Goal: Task Accomplishment & Management: Manage account settings

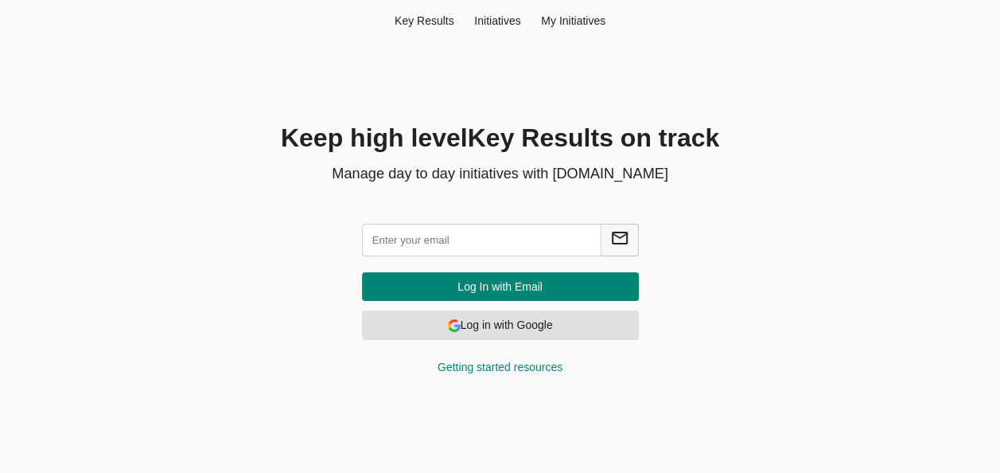
drag, startPoint x: 0, startPoint y: 0, endPoint x: 430, endPoint y: 240, distance: 492.4
click at [430, 240] on input "text" at bounding box center [482, 240] width 240 height 33
type input "[EMAIL_ADDRESS][DOMAIN_NAME]"
click at [498, 281] on span "Log In with Email" at bounding box center [500, 287] width 251 height 20
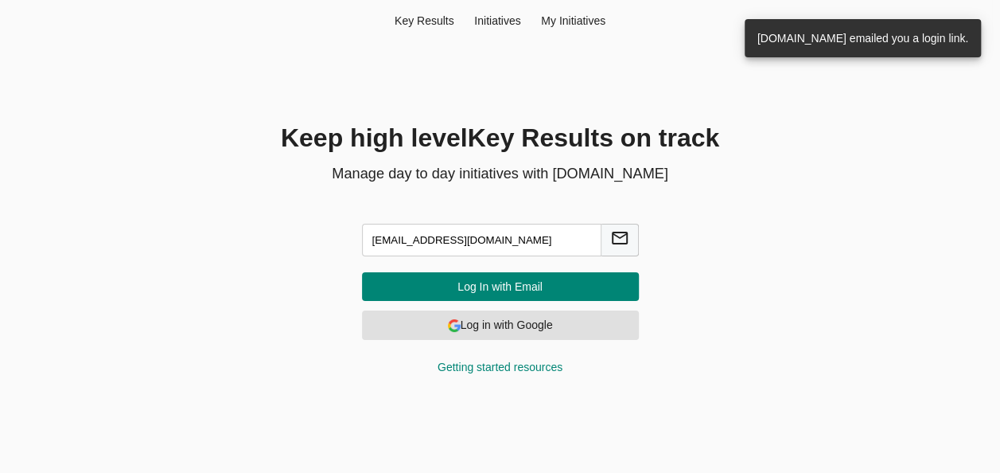
click at [923, 87] on div "Key Result s Initiatives My Initiatives Keep high level Key Result s on track M…" at bounding box center [500, 197] width 984 height 394
click at [909, 96] on div "Key Result s Initiatives My Initiatives Keep high level Key Result s on track M…" at bounding box center [500, 197] width 984 height 394
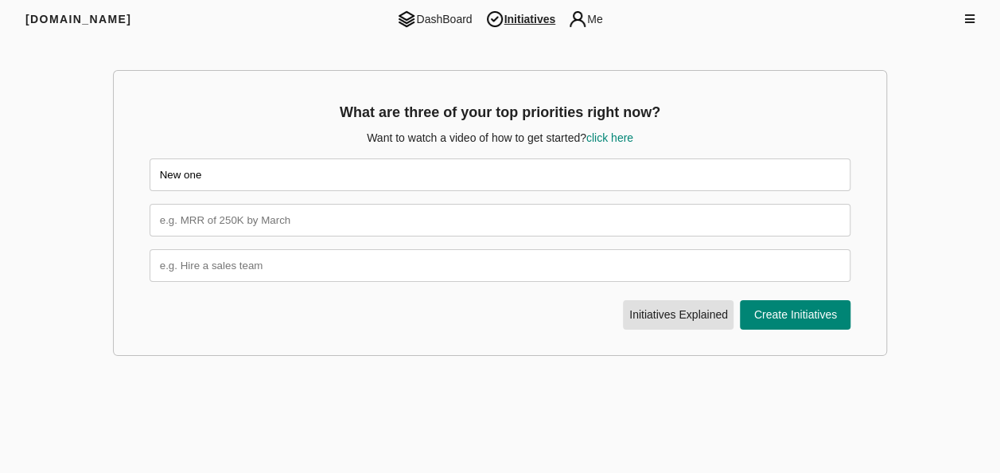
type input "New one"
click at [781, 306] on span "Create Initiatives" at bounding box center [796, 315] width 100 height 20
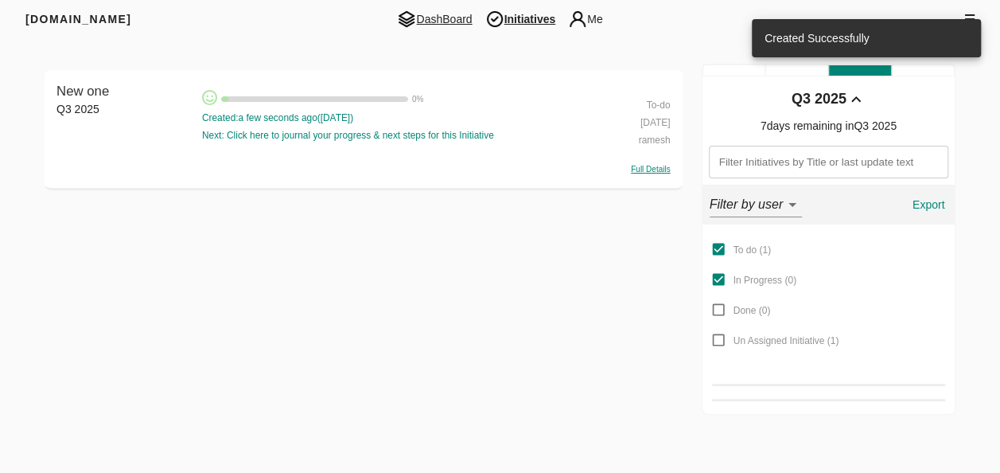
click at [998, 29] on div "[DOMAIN_NAME] DashBoard Initiatives Me" at bounding box center [500, 19] width 1000 height 38
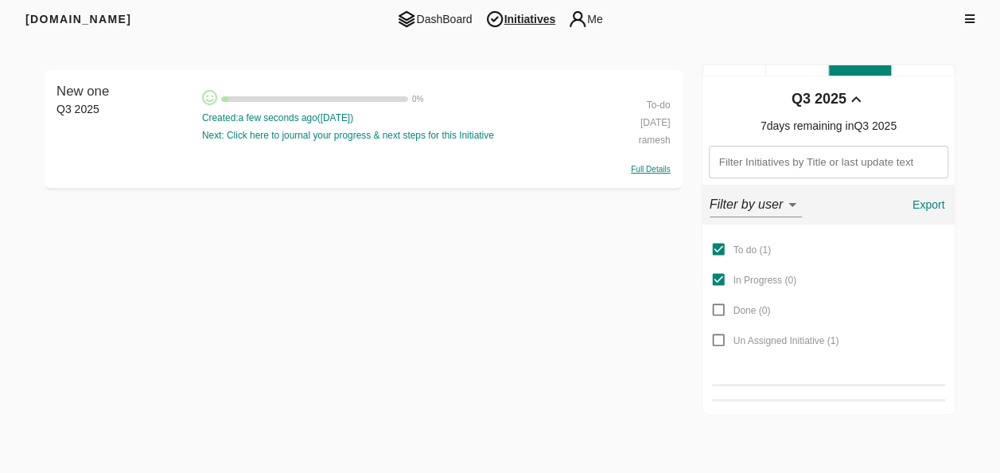
click at [996, 37] on div "[DOMAIN_NAME] DashBoard Initiatives Me" at bounding box center [500, 19] width 1000 height 38
click at [966, 23] on icon at bounding box center [970, 19] width 10 height 11
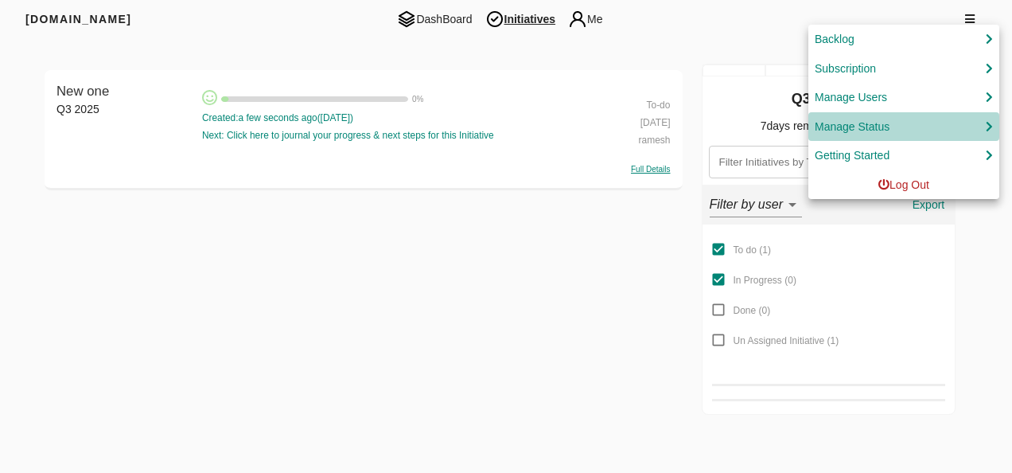
click at [879, 119] on div "Manage Status" at bounding box center [852, 127] width 75 height 20
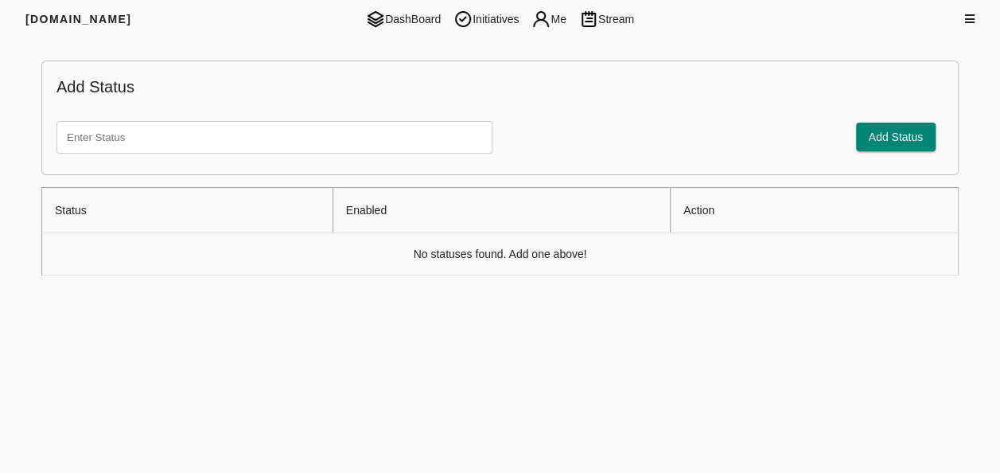
click at [333, 150] on input "text" at bounding box center [275, 137] width 436 height 33
type input "n"
type input "New one"
click at [879, 145] on span "Add Status" at bounding box center [896, 137] width 55 height 20
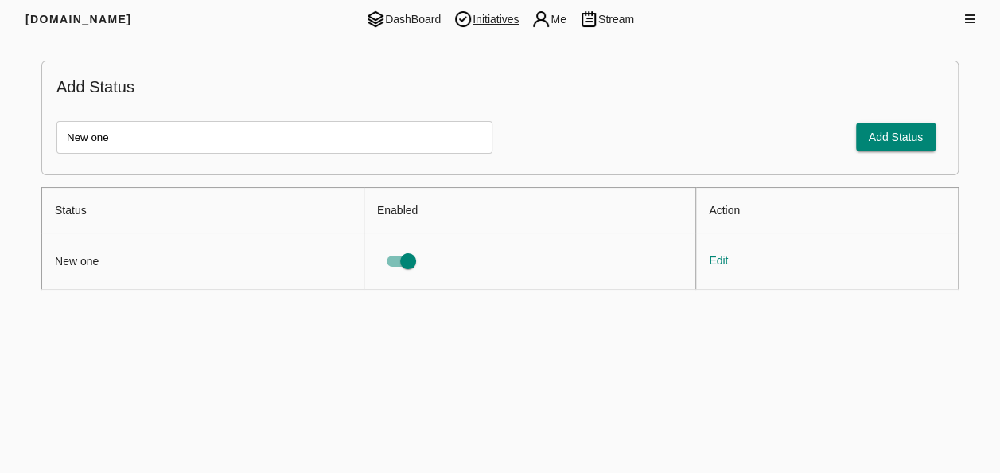
click at [457, 21] on img at bounding box center [463, 19] width 19 height 19
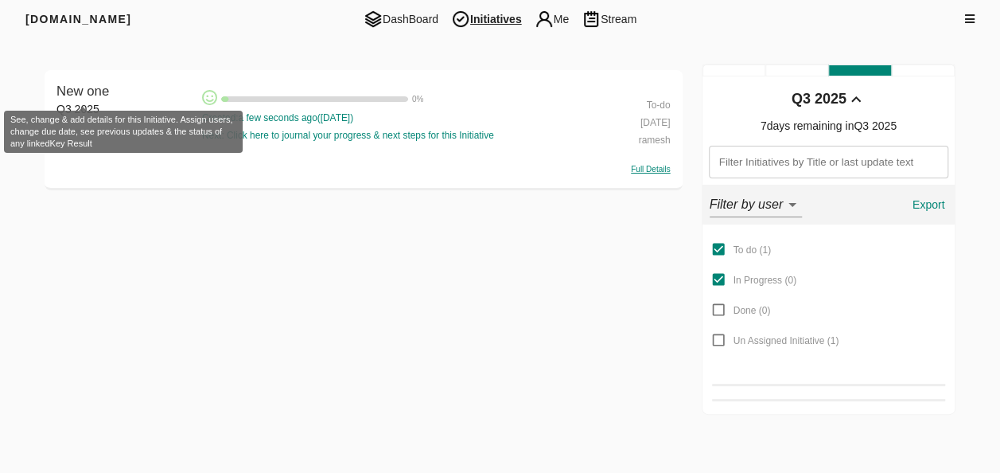
click at [99, 84] on span "New one" at bounding box center [83, 91] width 53 height 15
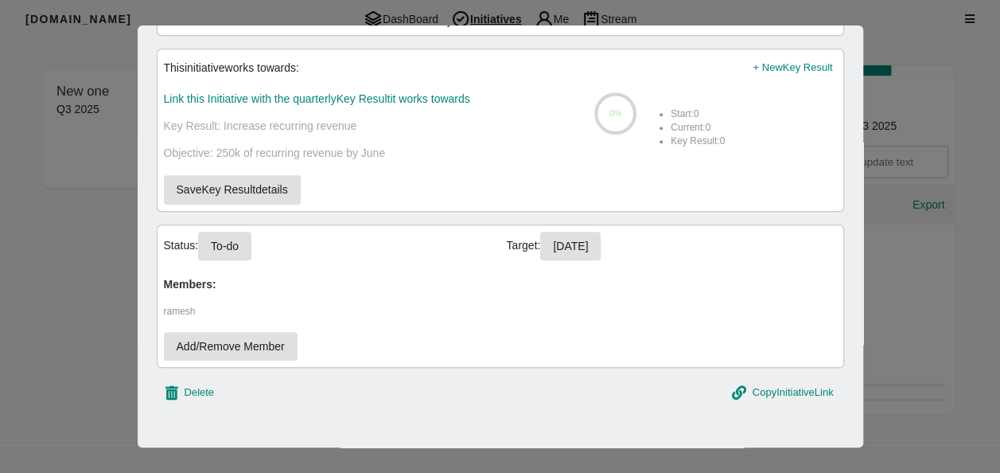
scroll to position [5, 0]
click at [215, 240] on span "To-do" at bounding box center [225, 246] width 28 height 20
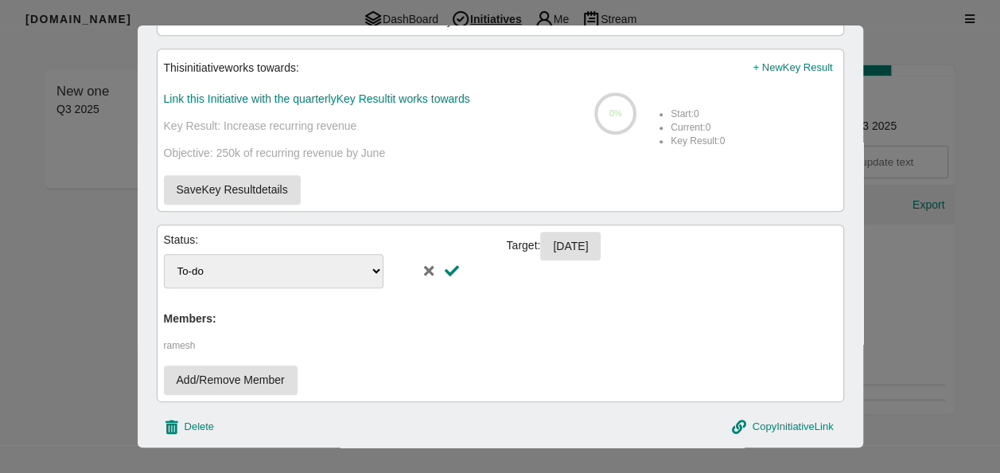
click at [279, 273] on select "To-do In Progress Done" at bounding box center [274, 271] width 220 height 34
select select "inprogress"
click at [164, 254] on select "To-do In Progress Done" at bounding box center [274, 271] width 220 height 34
click at [600, 322] on div "Status: To-do In Progress Done Target: 30-09-2025 Members: ramesh Add/Remove Me…" at bounding box center [501, 312] width 688 height 177
click at [995, 81] on div at bounding box center [500, 236] width 1000 height 473
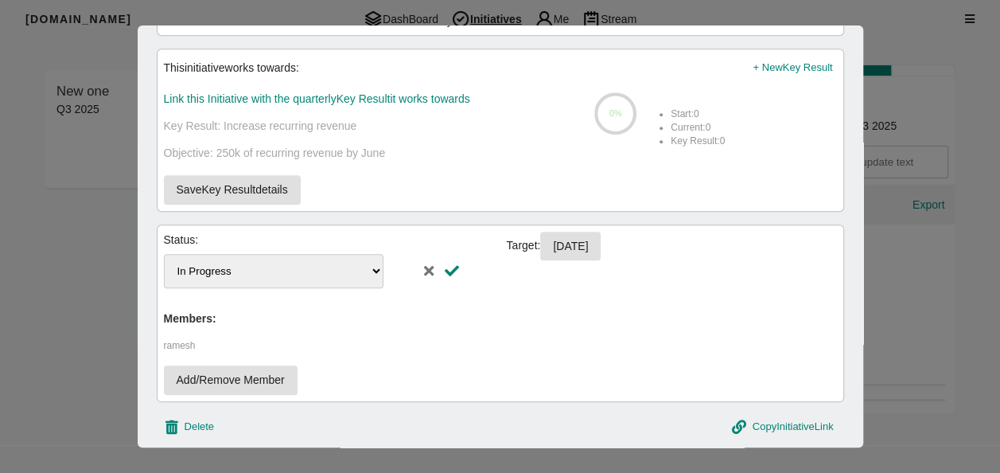
scroll to position [0, 0]
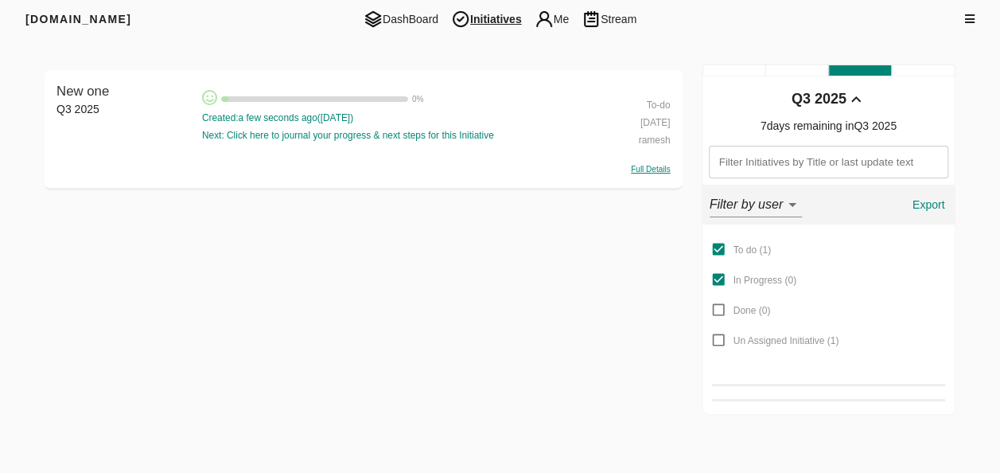
drag, startPoint x: 961, startPoint y: 16, endPoint x: 971, endPoint y: 21, distance: 10.7
click at [971, 21] on div at bounding box center [903, 19] width 142 height 16
click at [971, 21] on icon at bounding box center [970, 19] width 10 height 11
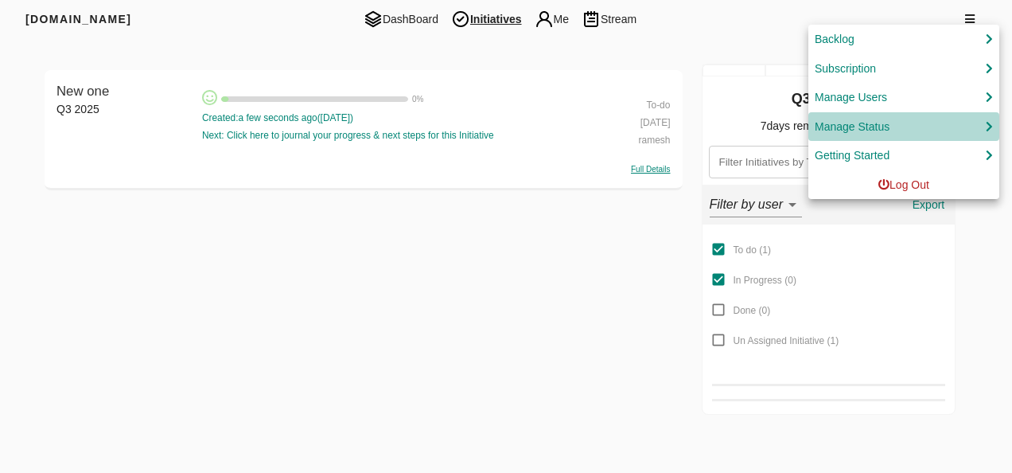
click at [923, 125] on div "Manage Status" at bounding box center [904, 127] width 178 height 20
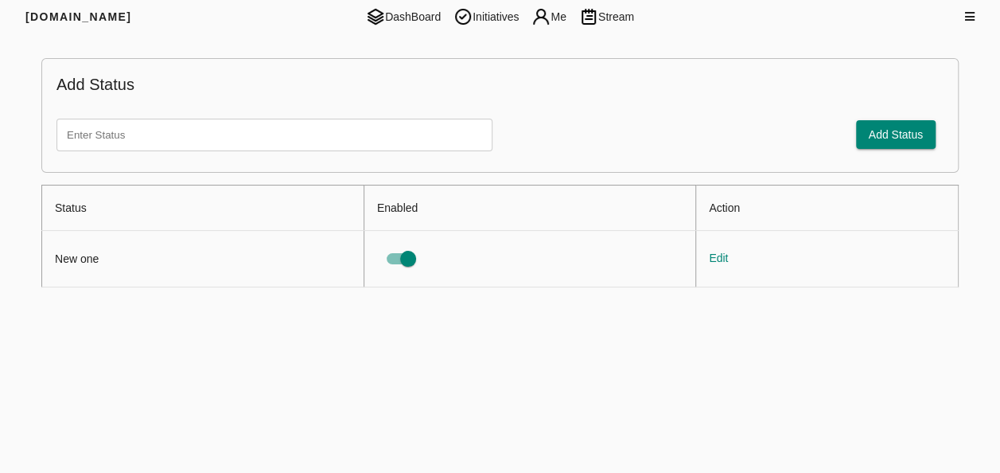
scroll to position [5, 0]
